Goal: Check status

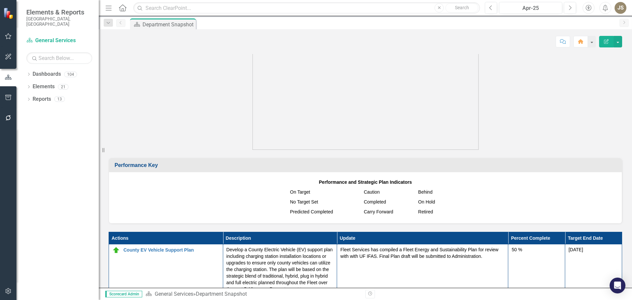
scroll to position [557, 0]
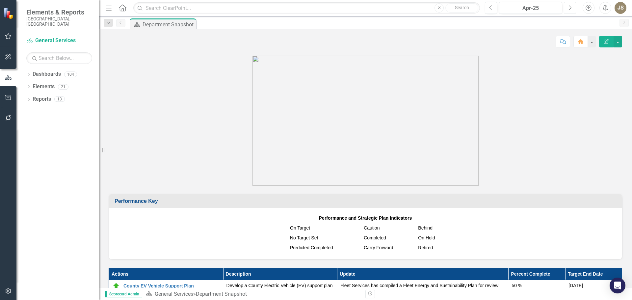
click at [567, 7] on button "Next" at bounding box center [570, 8] width 12 height 12
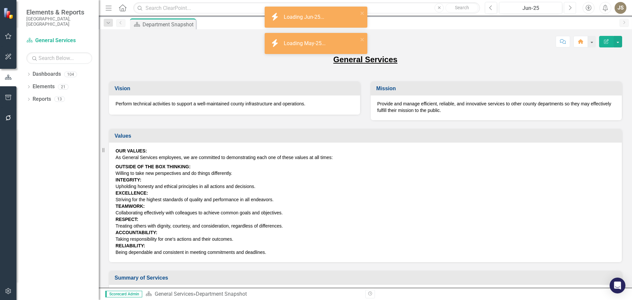
click at [567, 7] on button "Next" at bounding box center [570, 8] width 12 height 12
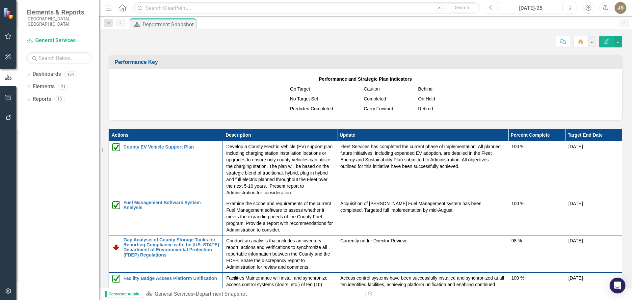
scroll to position [696, 0]
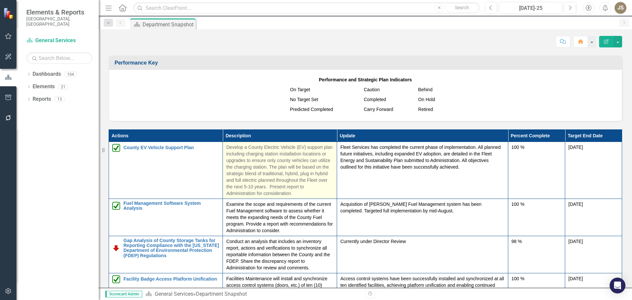
click at [232, 157] on p "Develop a County Electric Vehicle (EV) support plan including charging station …" at bounding box center [279, 170] width 107 height 53
click at [226, 152] on p "Develop a County Electric Vehicle (EV) support plan including charging station …" at bounding box center [279, 170] width 107 height 53
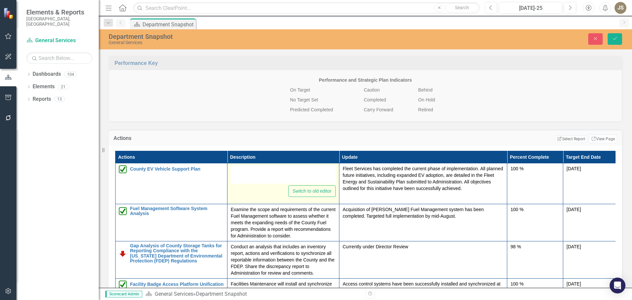
type textarea "<p>Develop a County Electric Vehicle (EV) support plan including charging stati…"
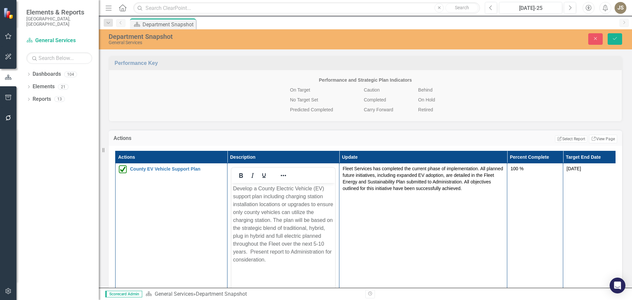
scroll to position [0, 0]
click at [592, 39] on button "Close" at bounding box center [595, 39] width 14 height 12
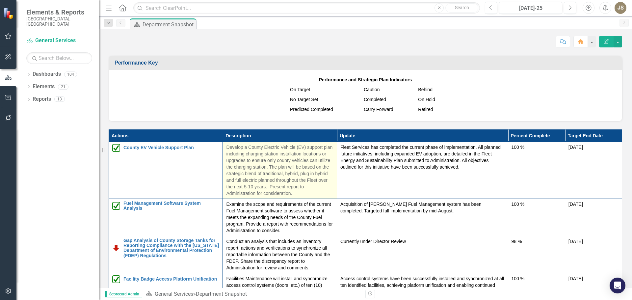
drag, startPoint x: 290, startPoint y: 198, endPoint x: 279, endPoint y: 197, distance: 11.3
click at [276, 196] on p "Develop a County Electric Vehicle (EV) support plan including charging station …" at bounding box center [279, 170] width 107 height 53
drag, startPoint x: 290, startPoint y: 197, endPoint x: 248, endPoint y: 180, distance: 45.4
click at [248, 180] on p "Develop a County Electric Vehicle (EV) support plan including charging station …" at bounding box center [279, 170] width 107 height 53
